Goal: Navigation & Orientation: Find specific page/section

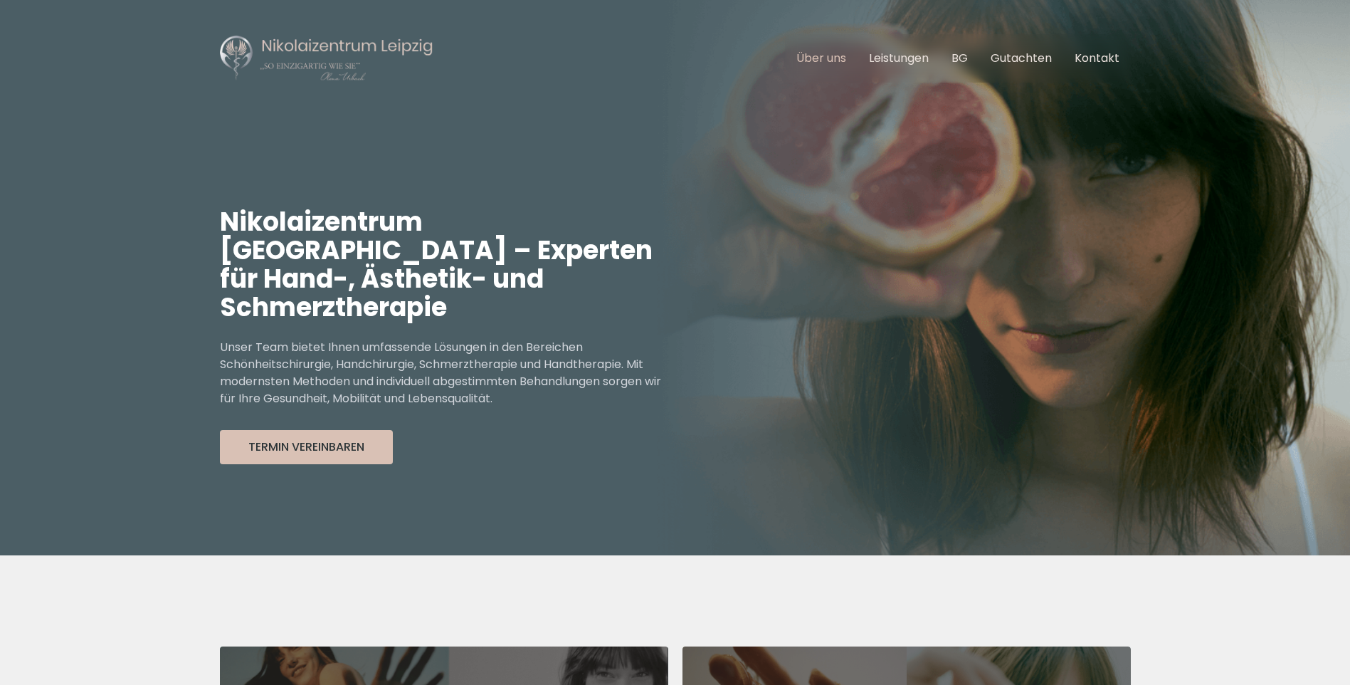
click at [829, 54] on link "Über uns" at bounding box center [822, 58] width 50 height 16
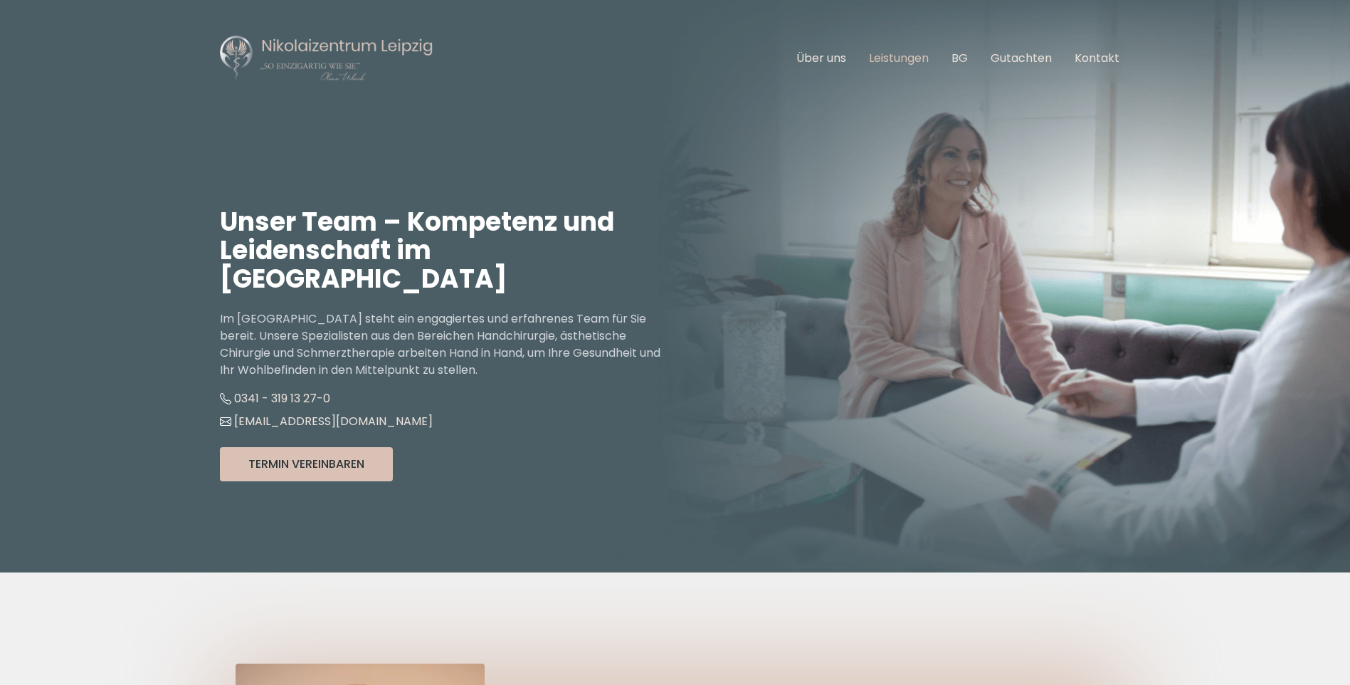
click at [902, 58] on link "Leistungen" at bounding box center [899, 58] width 60 height 16
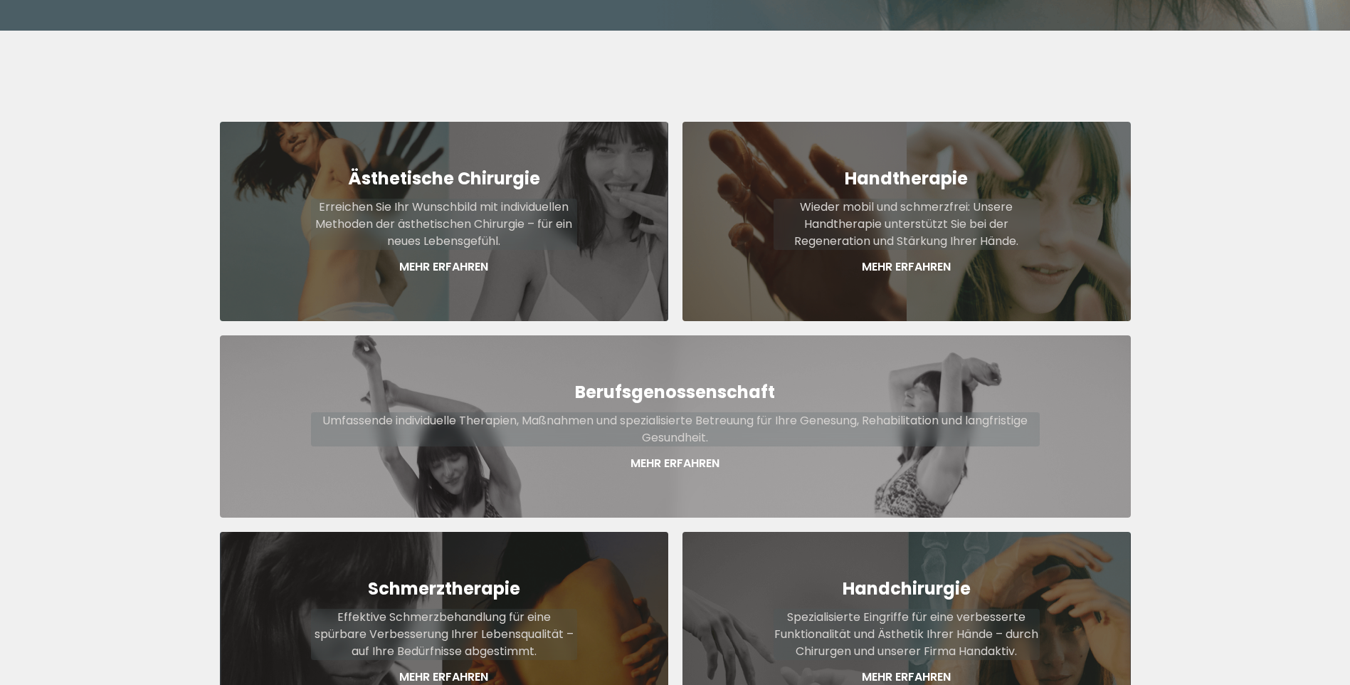
scroll to position [527, 0]
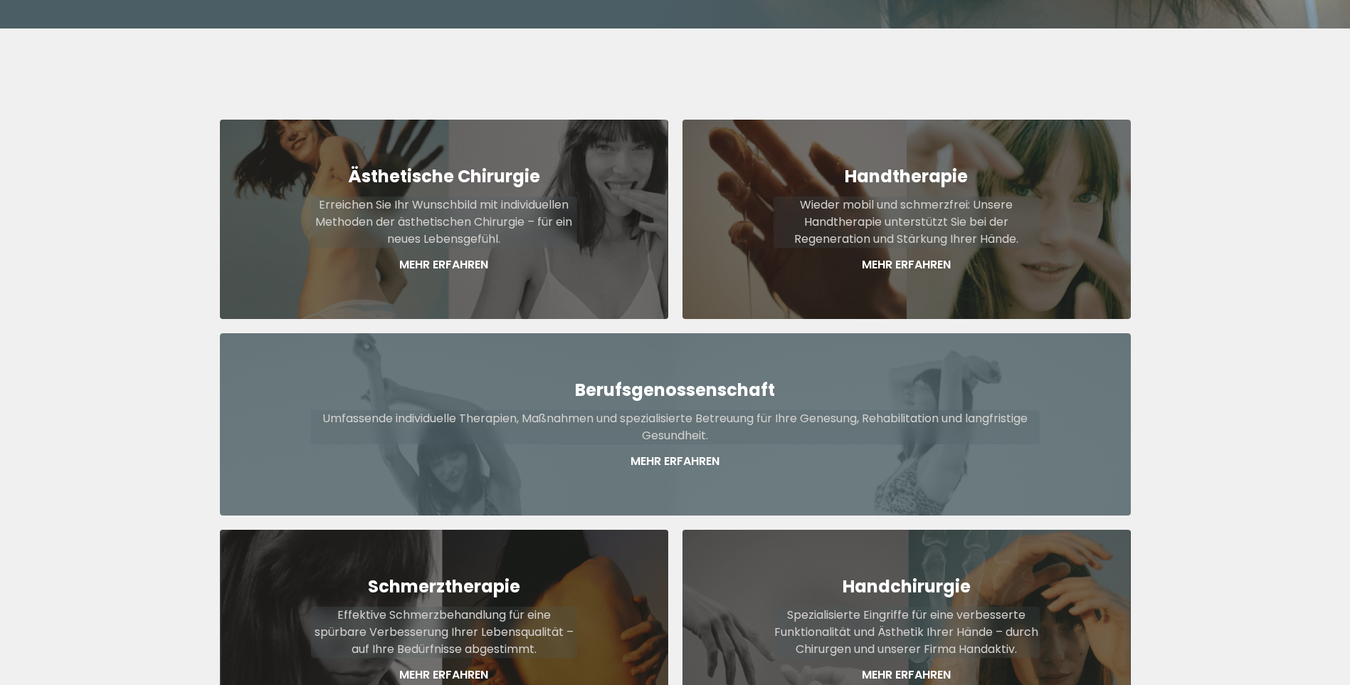
click at [666, 453] on p "Mehr Erfahren" at bounding box center [675, 461] width 729 height 17
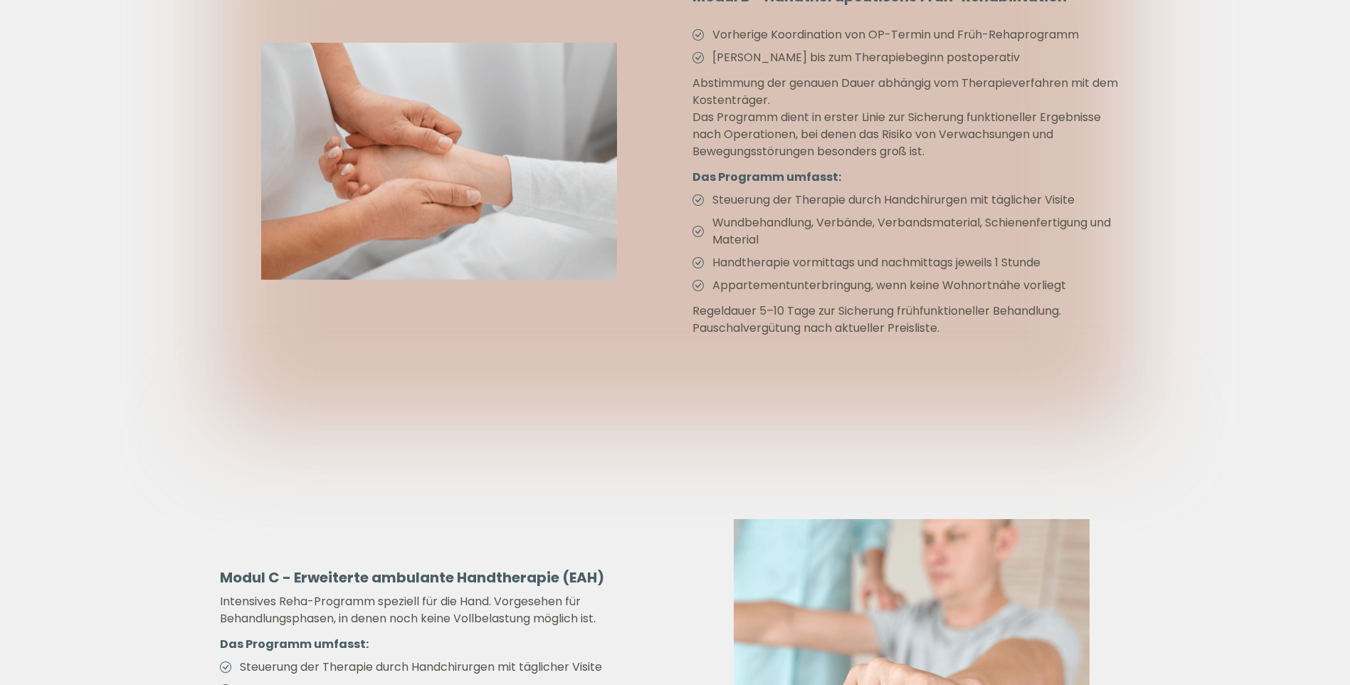
scroll to position [2776, 0]
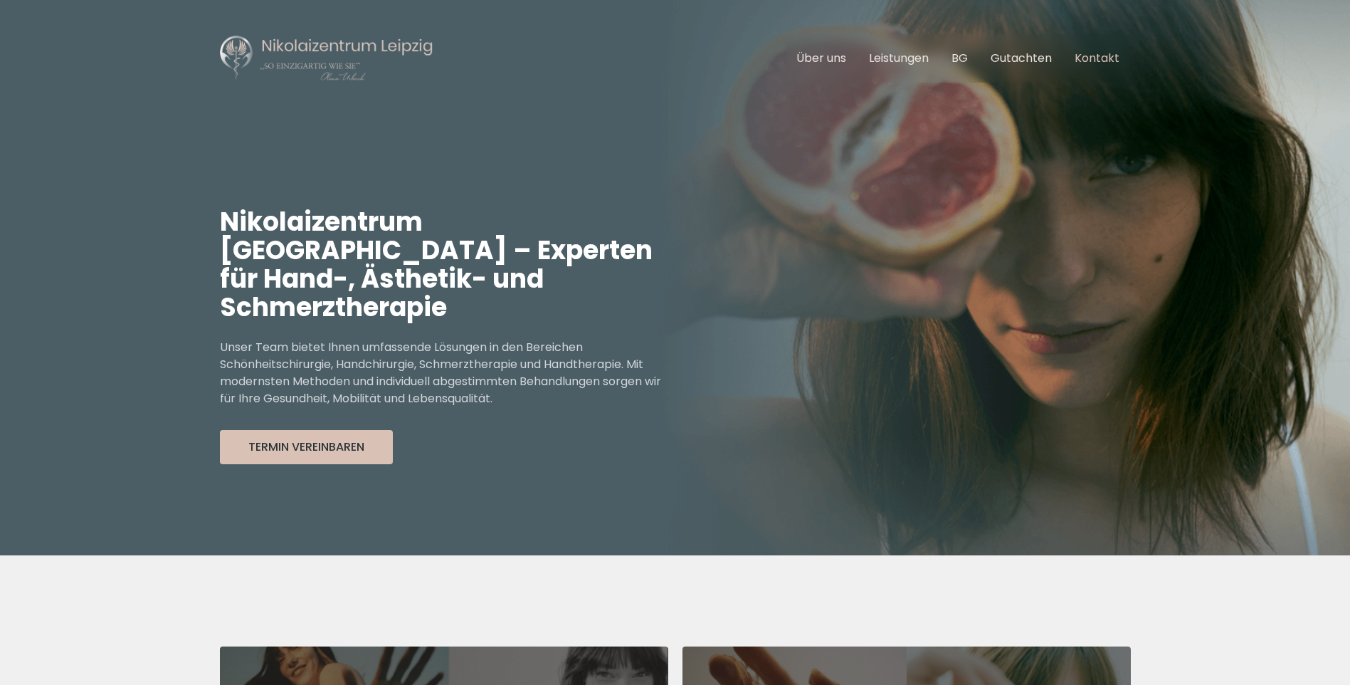
click at [1104, 61] on link "Kontakt" at bounding box center [1097, 58] width 45 height 16
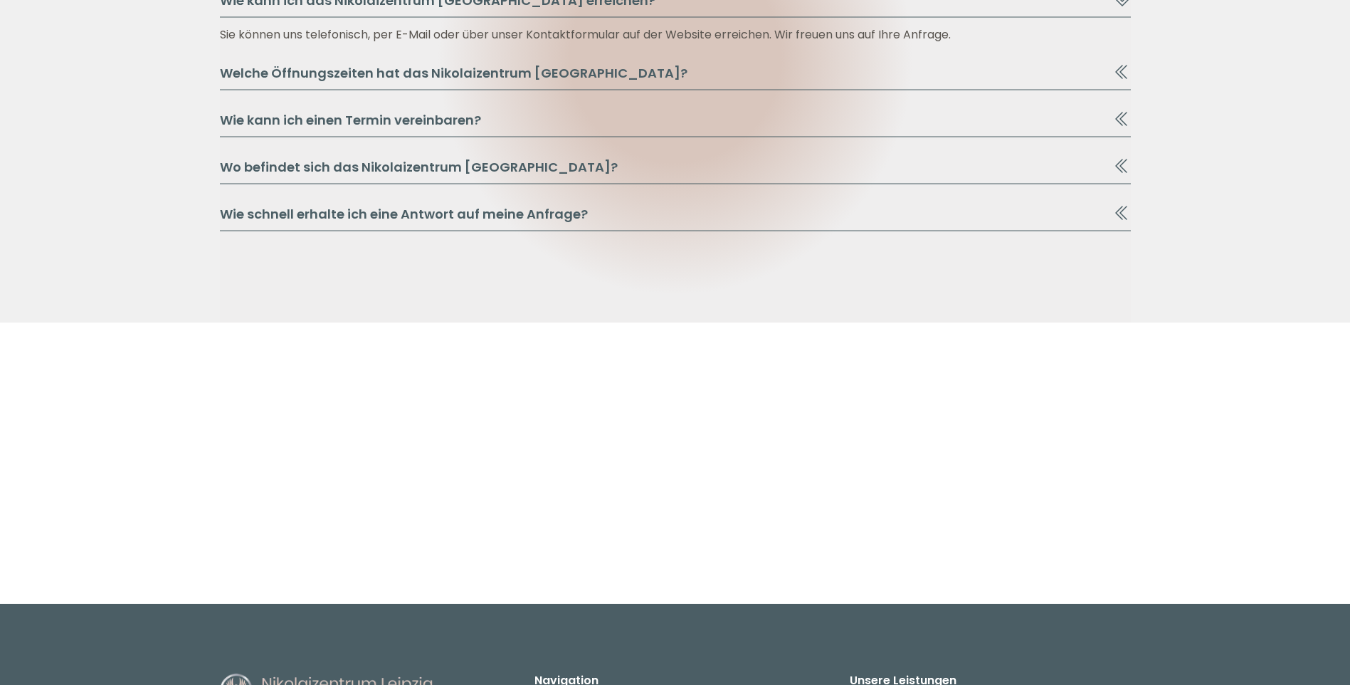
scroll to position [1904, 0]
